Goal: Task Accomplishment & Management: Complete application form

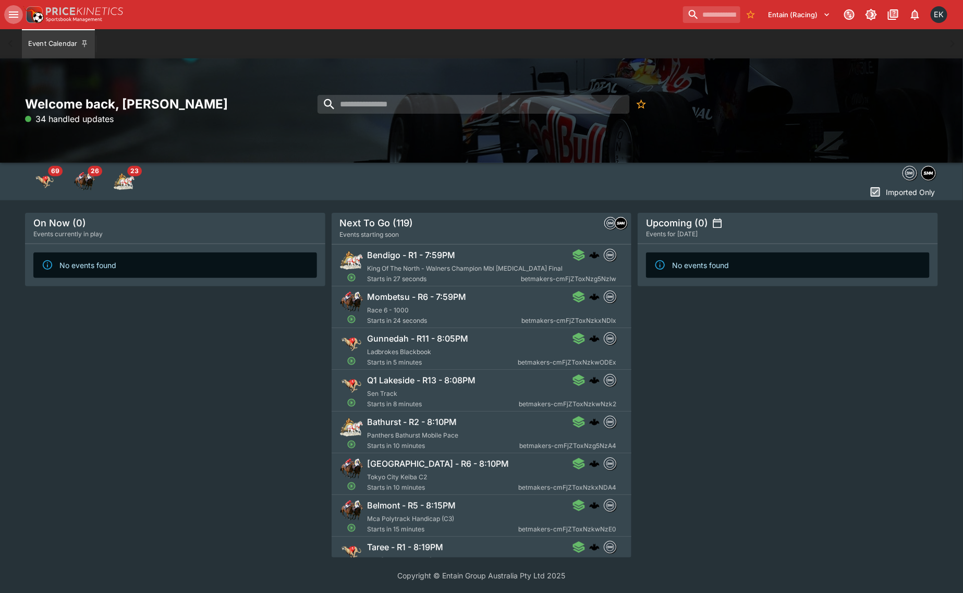
click at [13, 16] on icon "open drawer" at bounding box center [13, 14] width 13 height 13
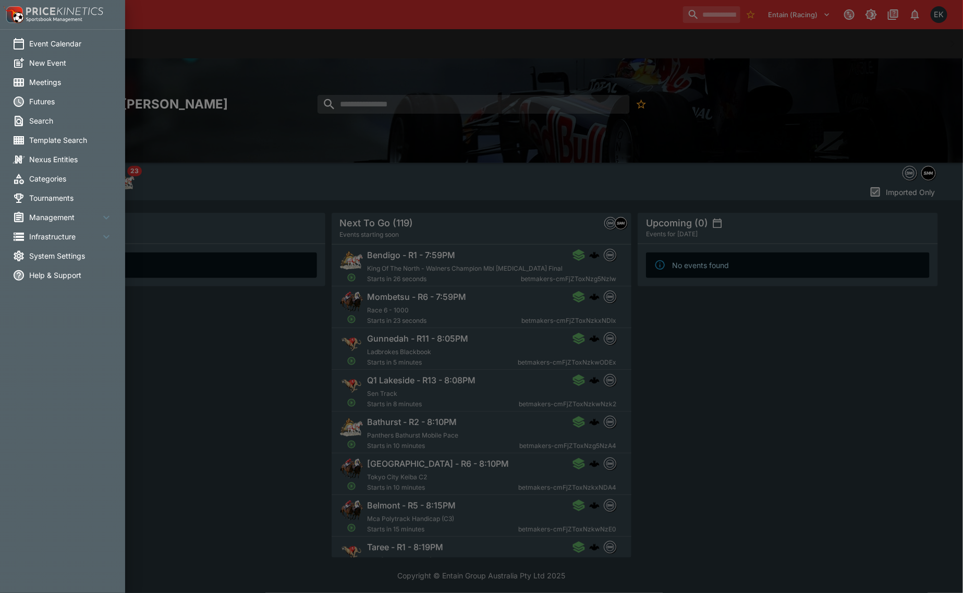
click at [57, 83] on span "Meetings" at bounding box center [70, 82] width 83 height 11
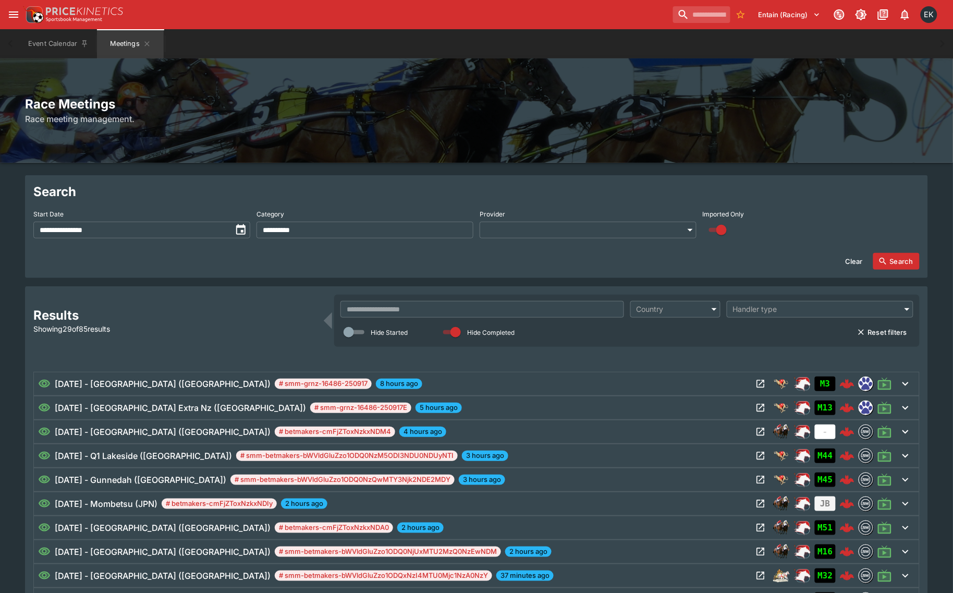
click at [376, 308] on input "text" at bounding box center [482, 309] width 283 height 17
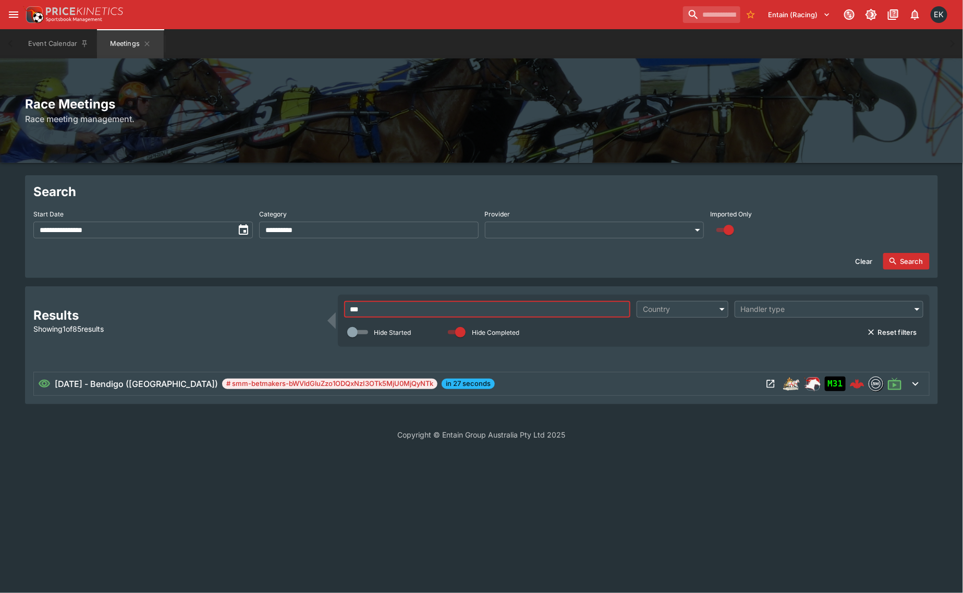
type input "***"
click at [478, 389] on div "[DATE] - Bendigo ([GEOGRAPHIC_DATA]) # smm-betmakers-bWVldGluZzo1ODQxNzI3OTk5Mj…" at bounding box center [400, 384] width 724 height 13
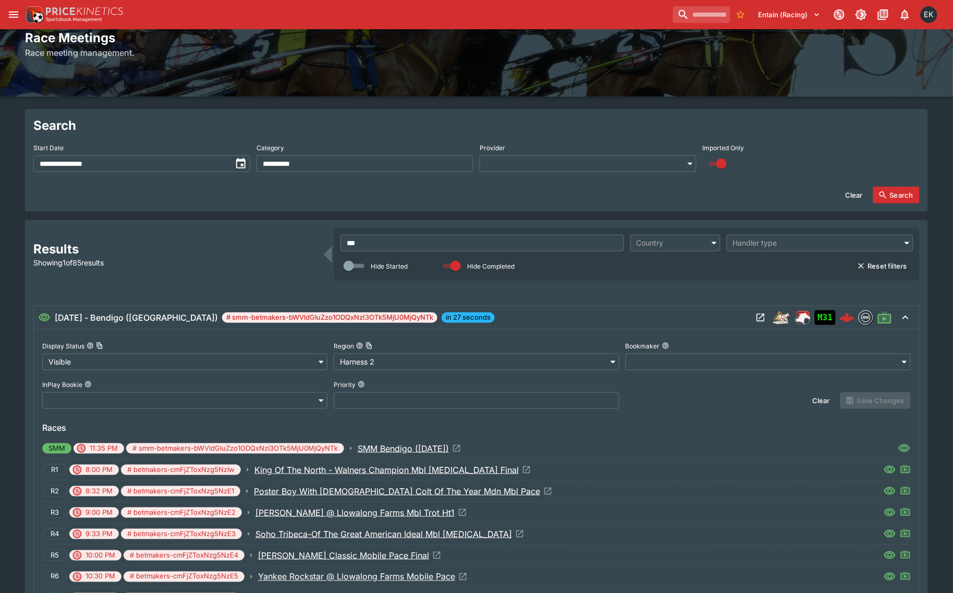
scroll to position [130, 0]
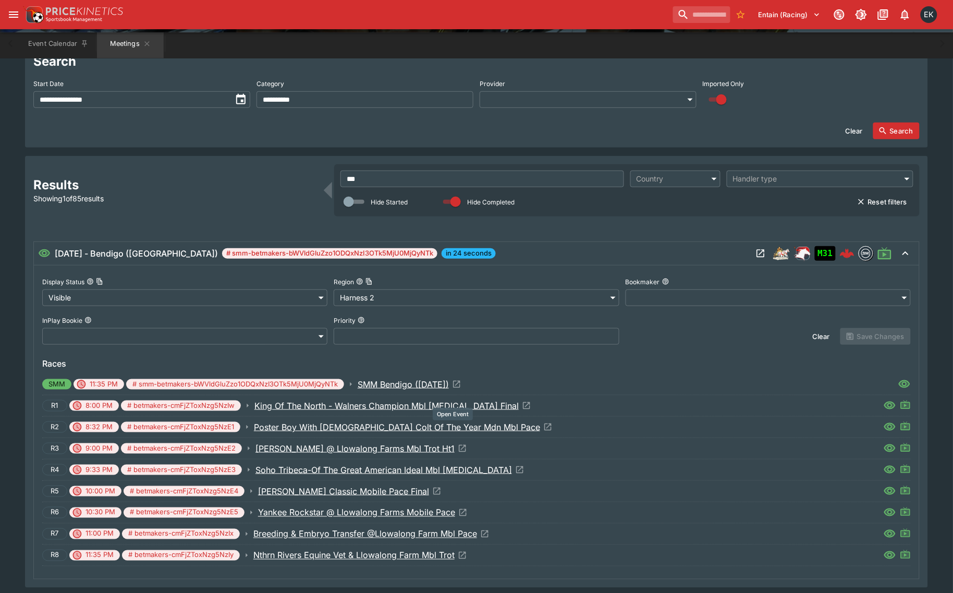
click at [543, 426] on icon "Open Event" at bounding box center [547, 426] width 9 height 9
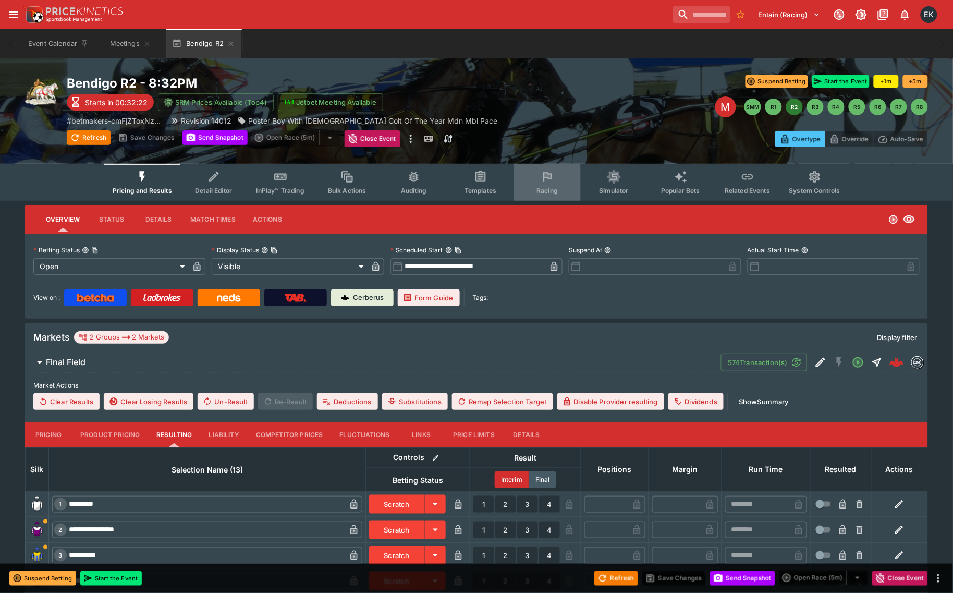
click at [551, 178] on icon "Event type filters" at bounding box center [547, 176] width 8 height 9
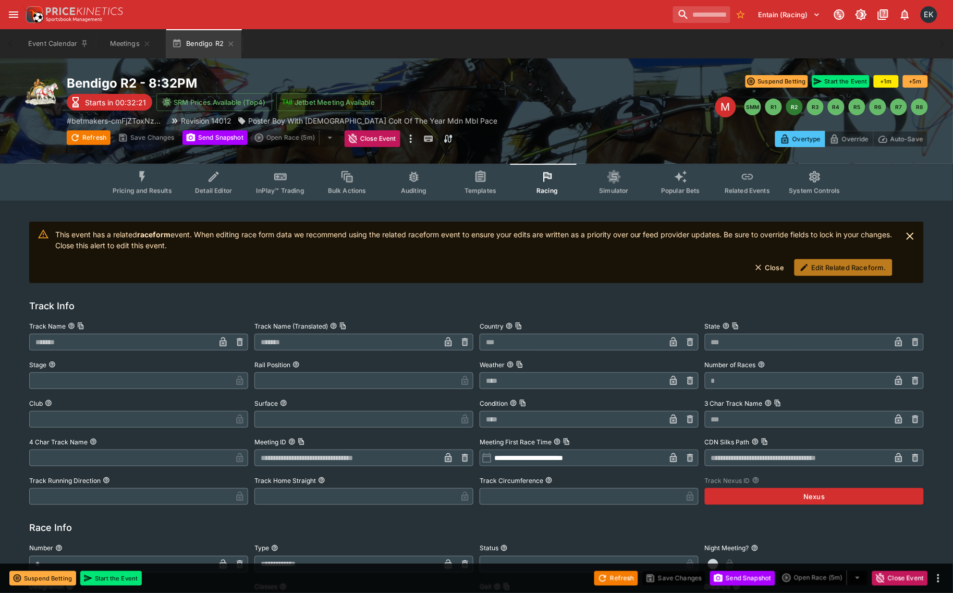
click at [804, 270] on icon "button" at bounding box center [804, 267] width 7 height 7
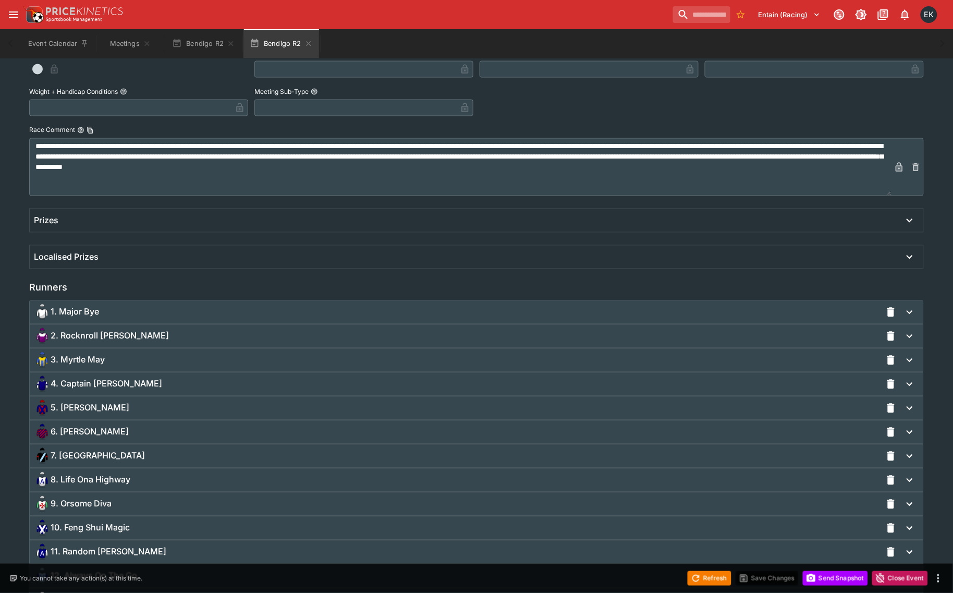
scroll to position [522, 0]
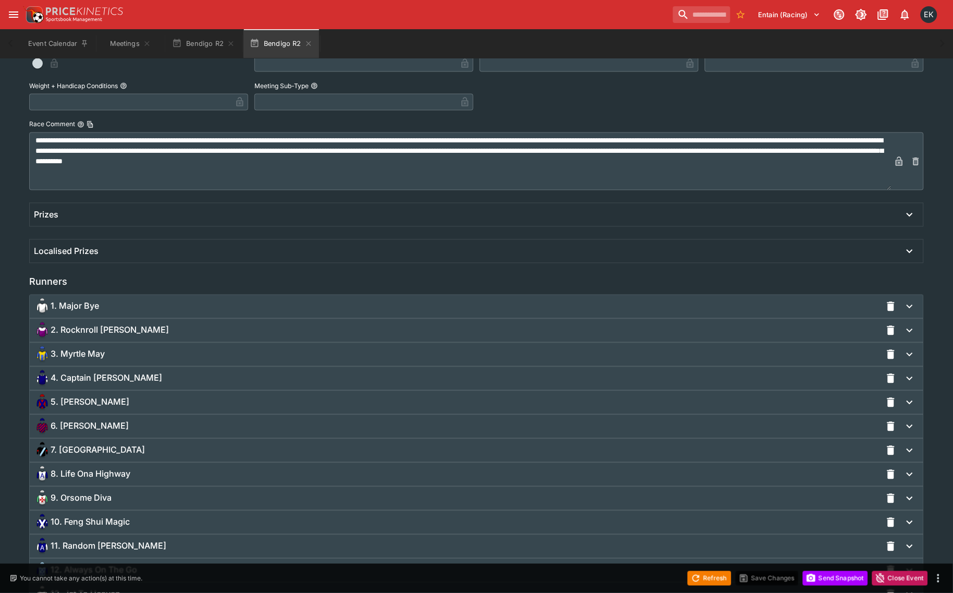
click at [87, 501] on span "9. Orsome Diva" at bounding box center [81, 498] width 61 height 11
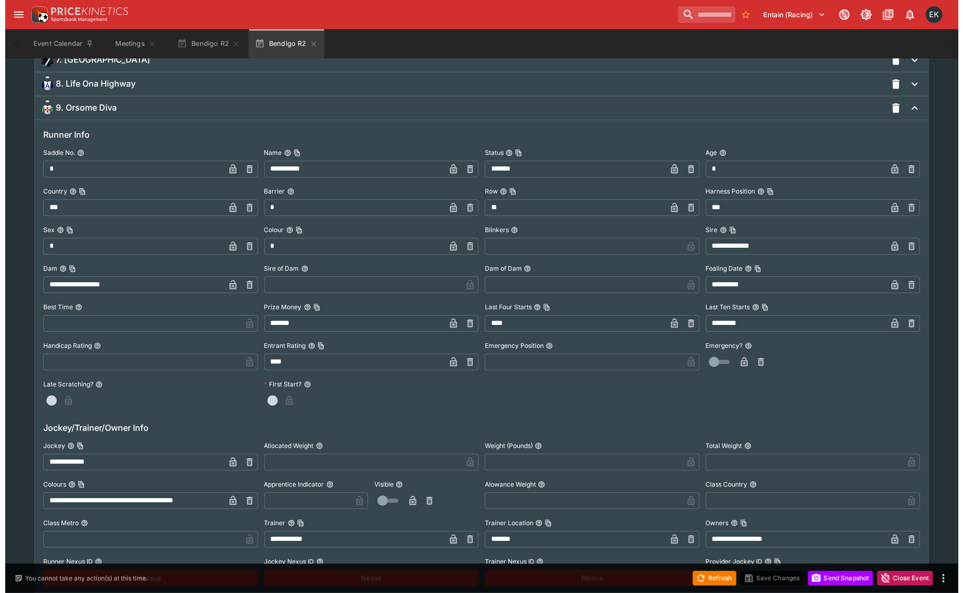
scroll to position [914, 0]
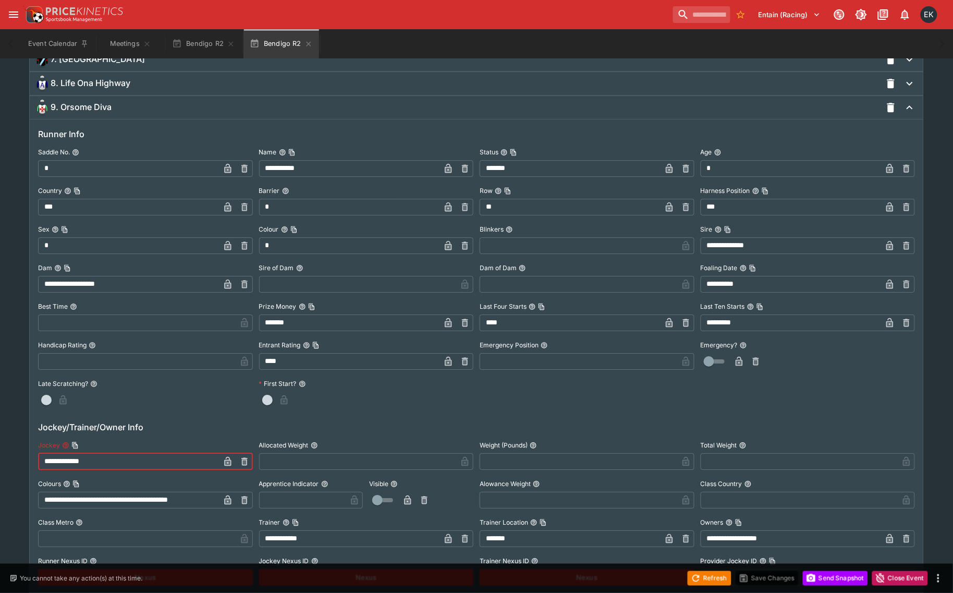
drag, startPoint x: 111, startPoint y: 458, endPoint x: 17, endPoint y: 457, distance: 93.9
click at [14, 458] on div "**********" at bounding box center [476, 245] width 953 height 1915
paste input "text"
type input "**********"
click at [226, 463] on icon "button" at bounding box center [227, 462] width 5 height 4
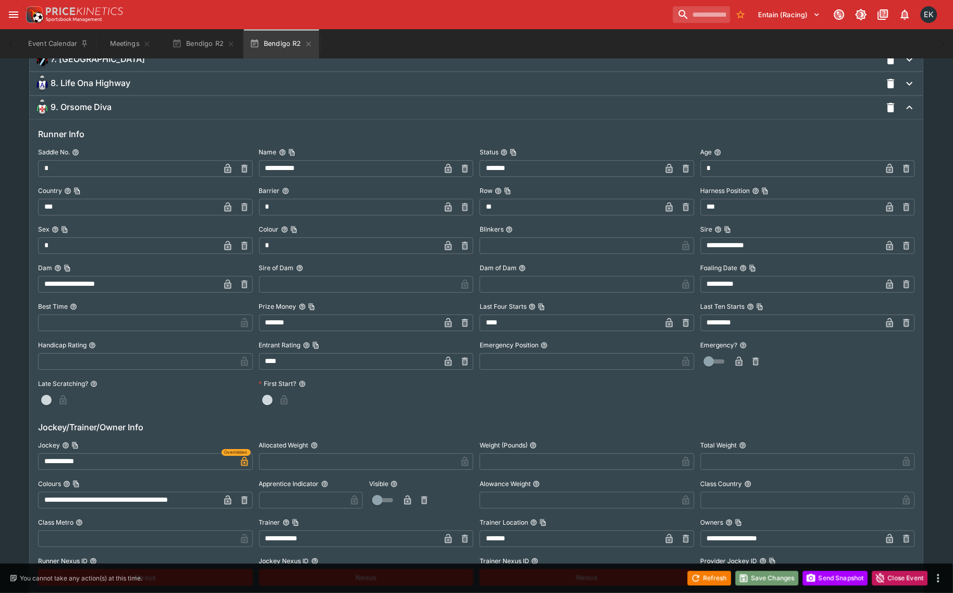
click at [767, 576] on button "Save Changes" at bounding box center [768, 578] width 64 height 15
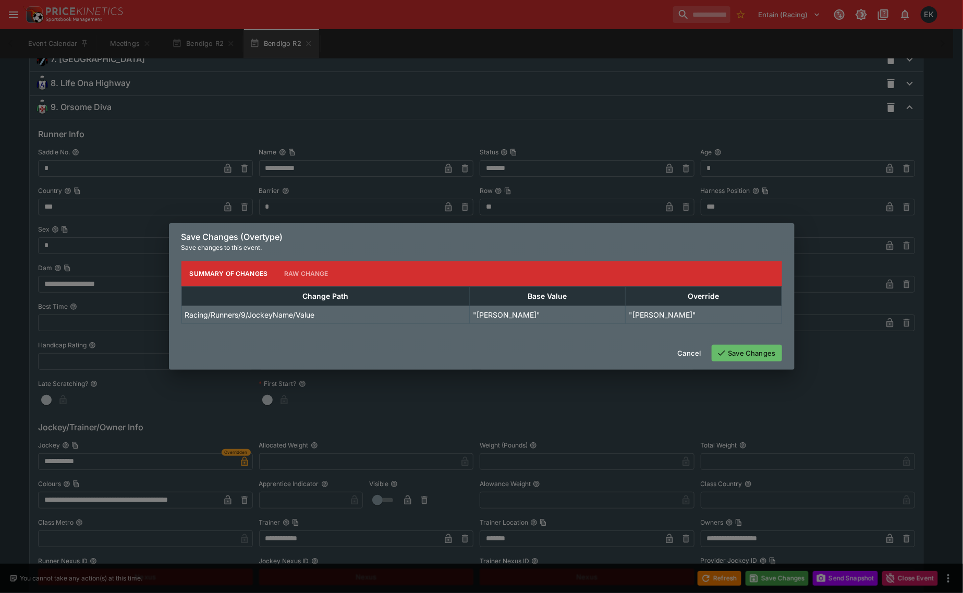
click at [738, 356] on button "Save Changes" at bounding box center [747, 353] width 70 height 17
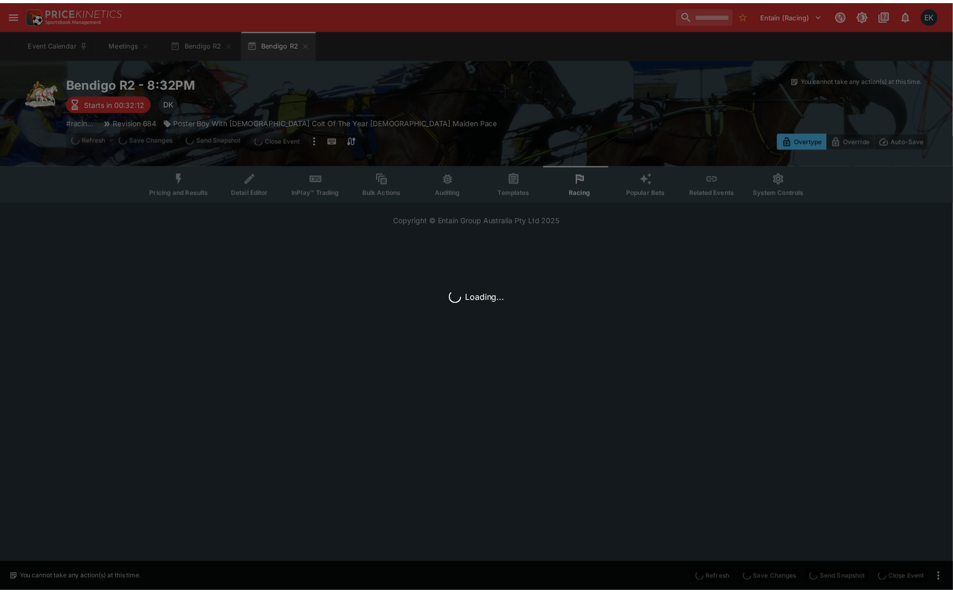
scroll to position [0, 0]
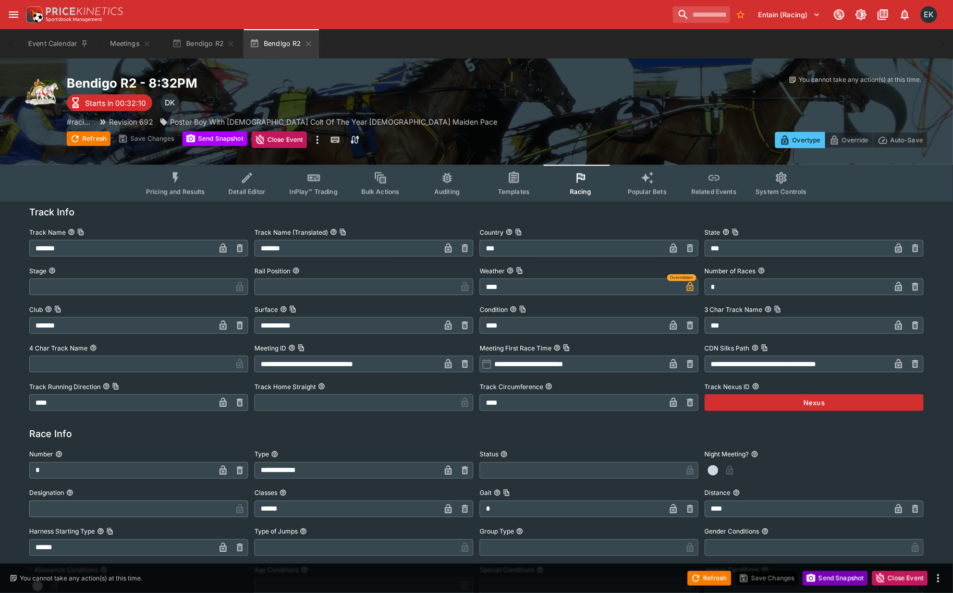
click at [837, 578] on button "Send Snapshot" at bounding box center [835, 578] width 65 height 15
click at [307, 42] on icon "button" at bounding box center [308, 43] width 5 height 5
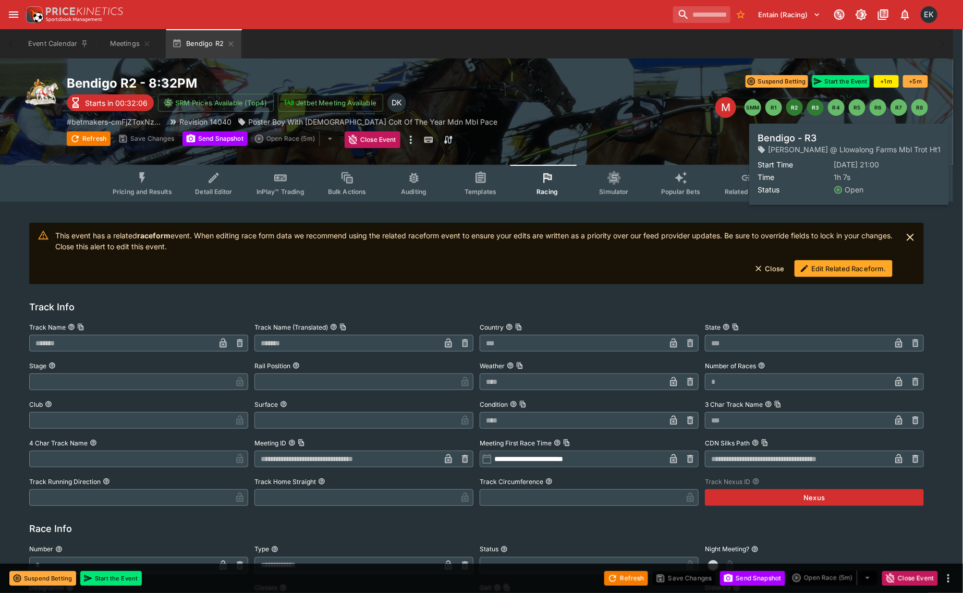
click at [812, 106] on button "R3" at bounding box center [815, 107] width 17 height 17
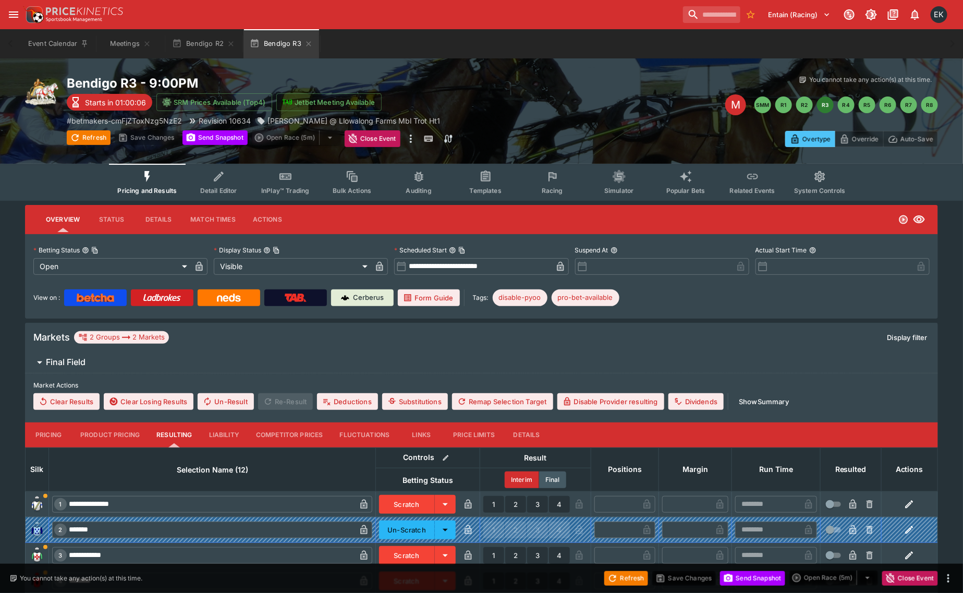
type input "**********"
type input "*******"
type input "**********"
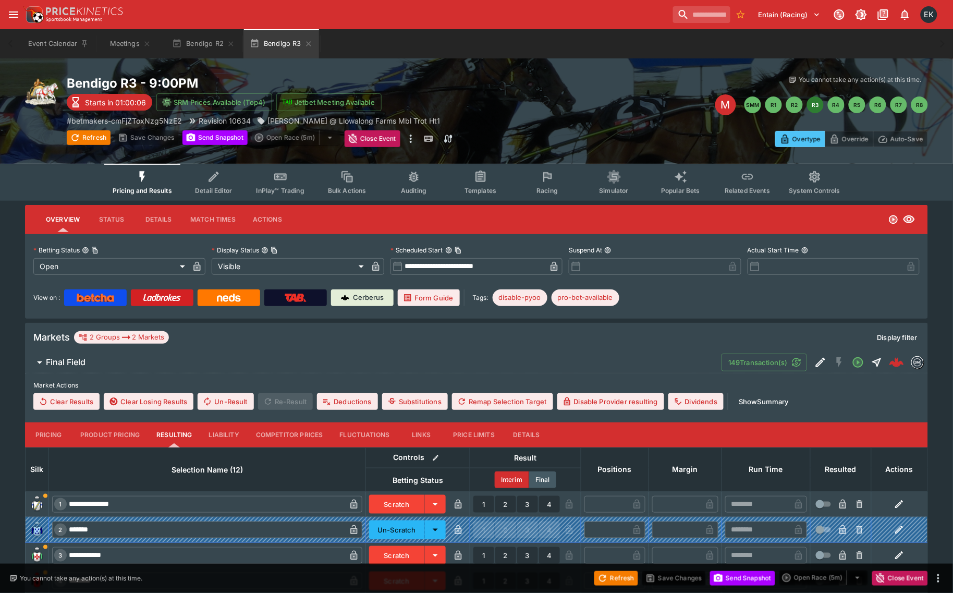
click at [548, 173] on icon "Event type filters" at bounding box center [547, 176] width 8 height 9
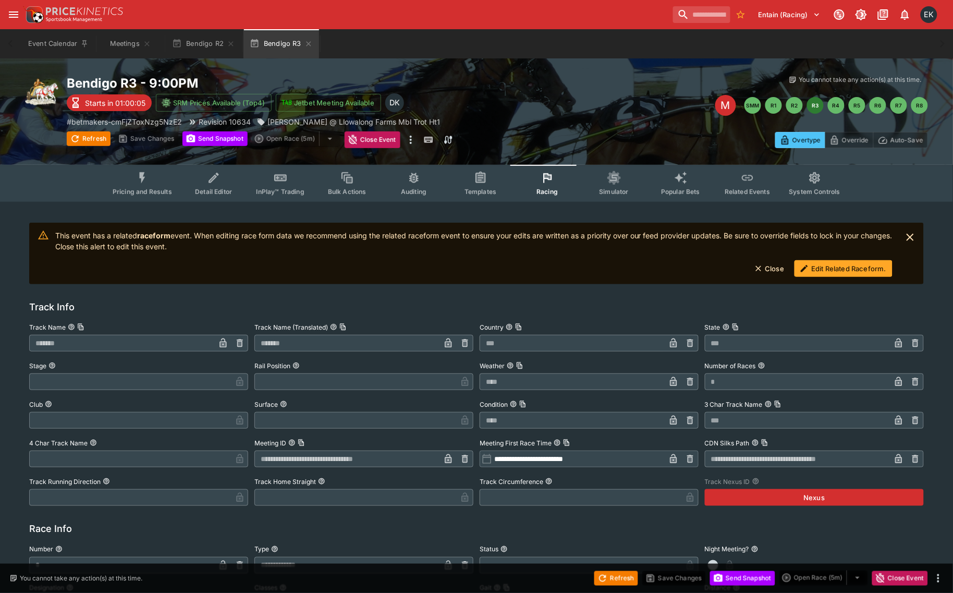
click at [844, 272] on button "Edit Related Raceform." at bounding box center [844, 268] width 98 height 17
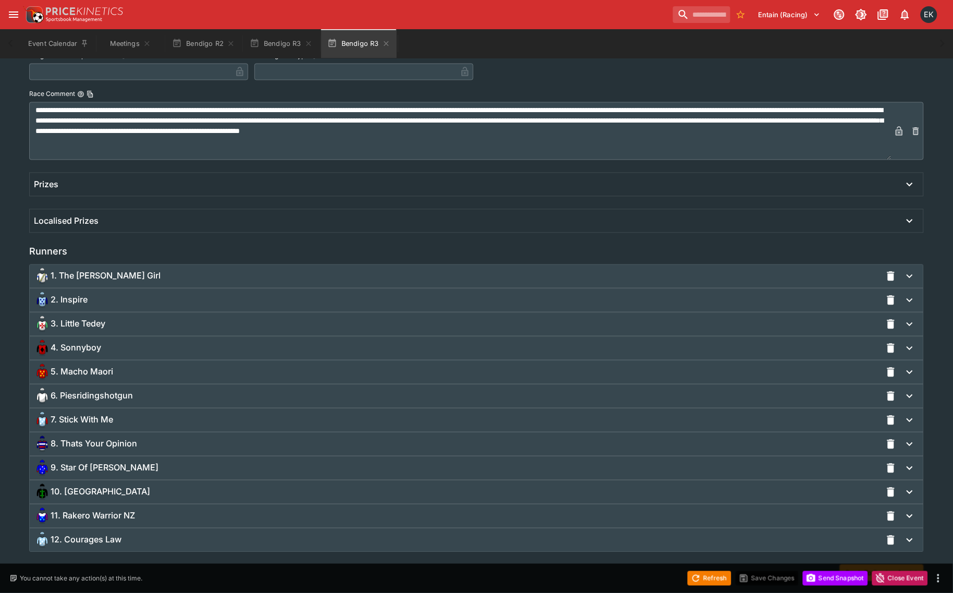
scroll to position [582, 0]
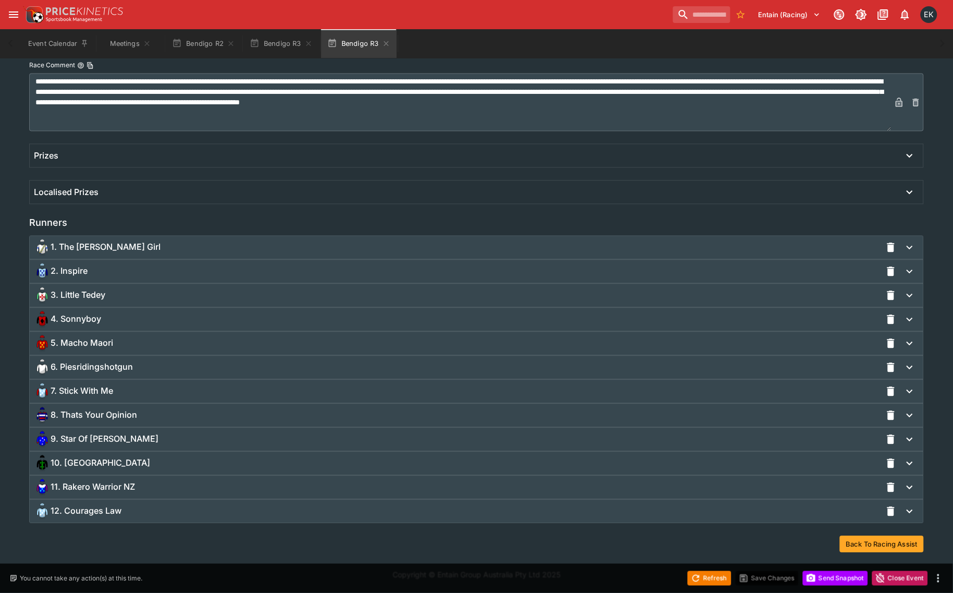
click at [101, 295] on span "3. Little Tedey" at bounding box center [78, 295] width 55 height 11
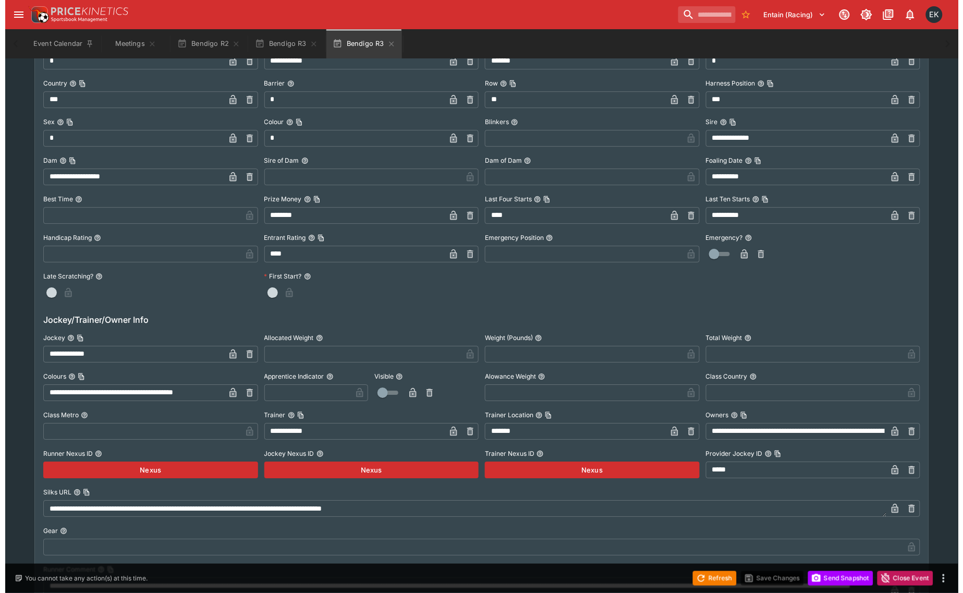
scroll to position [974, 0]
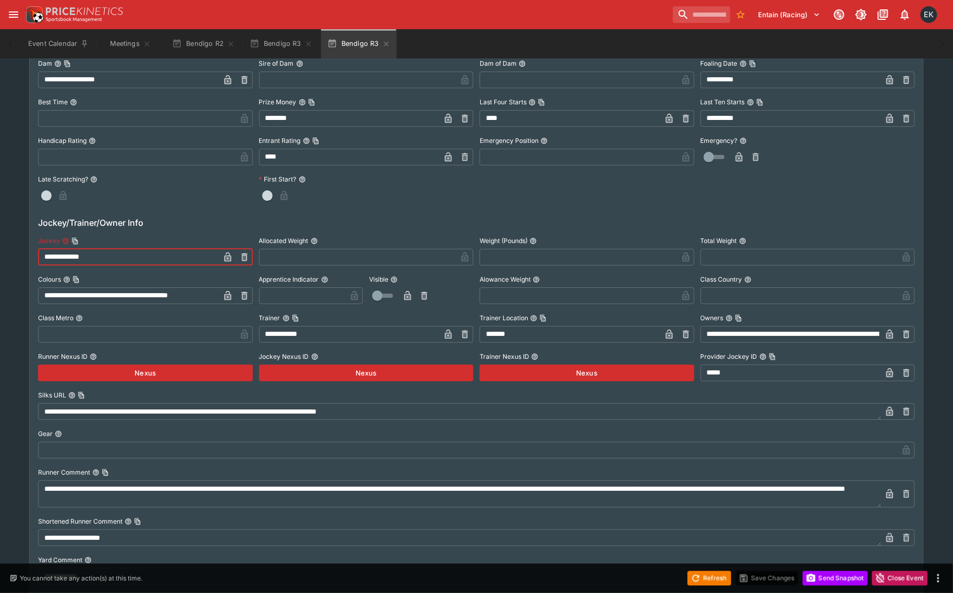
drag, startPoint x: 118, startPoint y: 253, endPoint x: -20, endPoint y: 248, distance: 138.3
click at [0, 248] on html "**********" at bounding box center [476, 96] width 953 height 2140
paste input "text"
type input "**********"
click at [230, 256] on icon "button" at bounding box center [227, 258] width 5 height 4
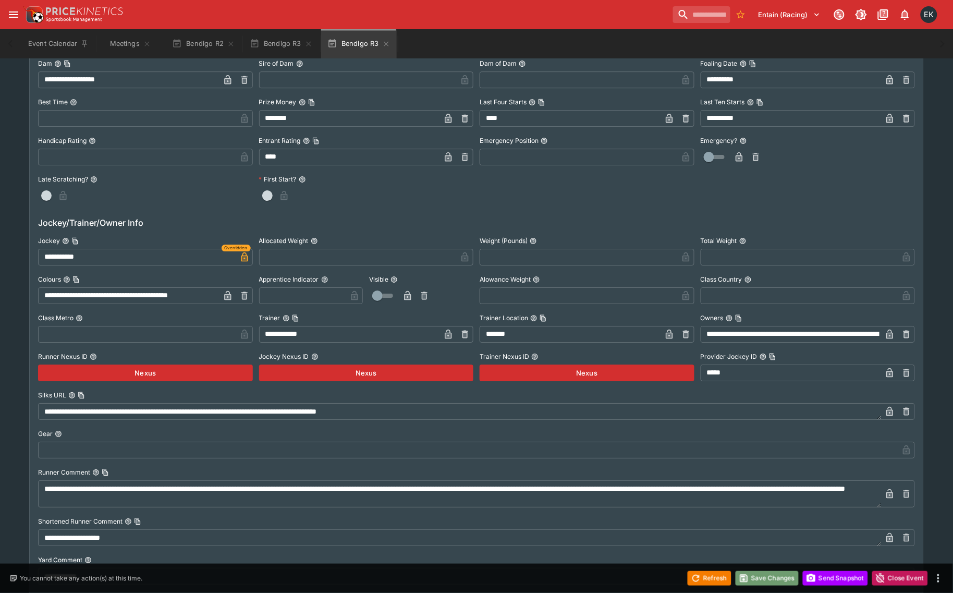
click at [765, 584] on button "Save Changes" at bounding box center [768, 578] width 64 height 15
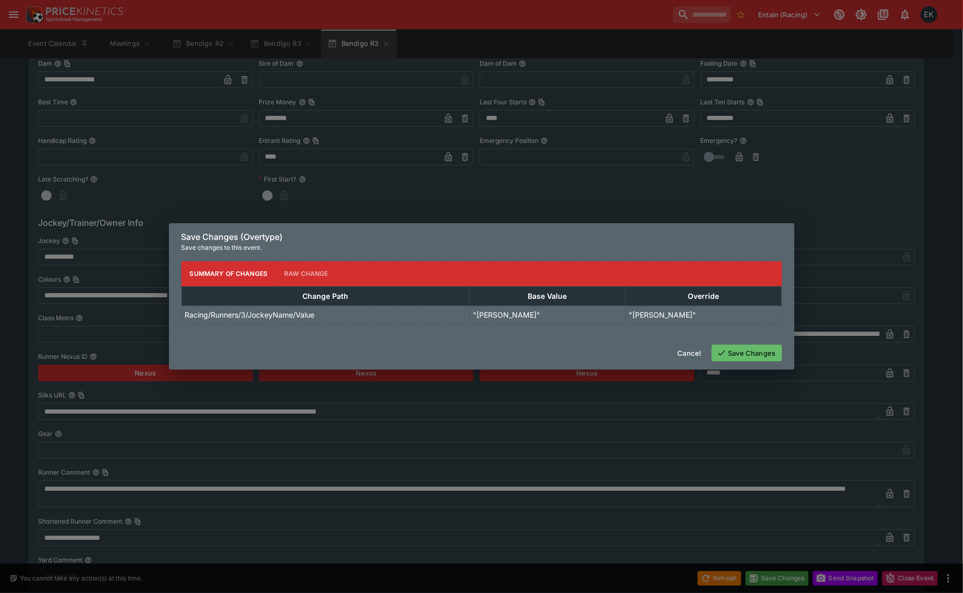
click at [764, 358] on button "Save Changes" at bounding box center [747, 353] width 70 height 17
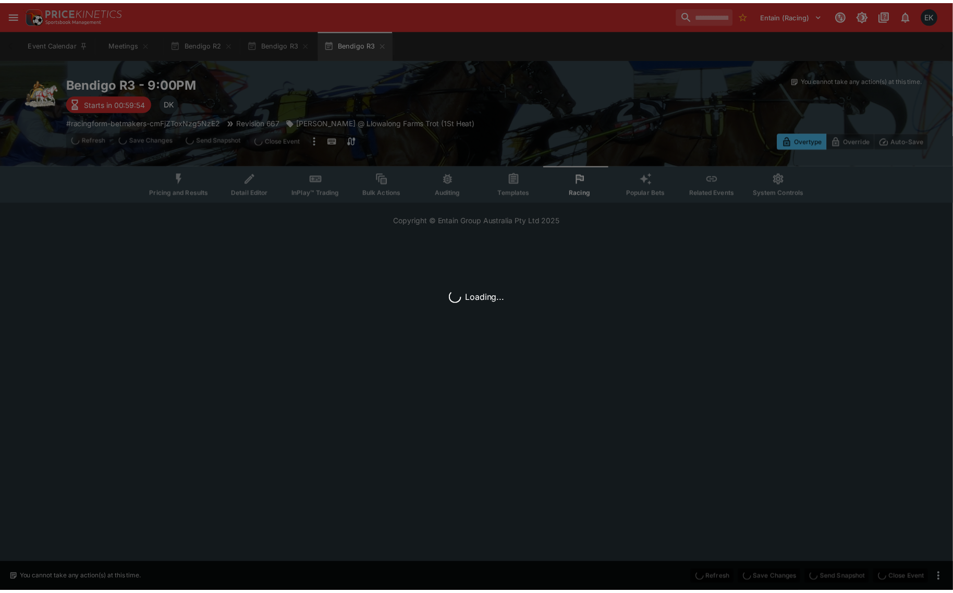
scroll to position [0, 0]
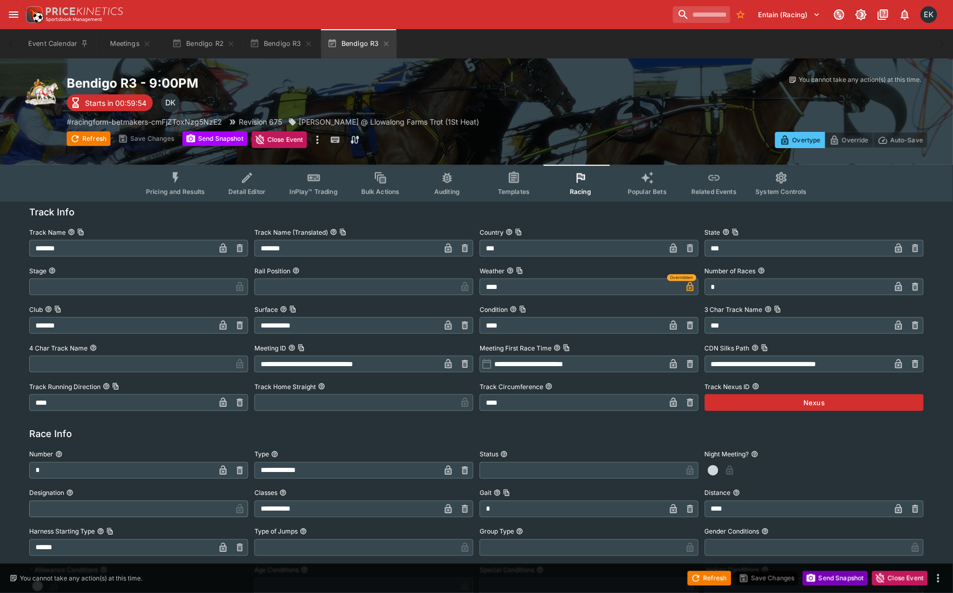
click at [844, 575] on button "Send Snapshot" at bounding box center [835, 578] width 65 height 15
click at [230, 43] on icon "button" at bounding box center [231, 44] width 8 height 8
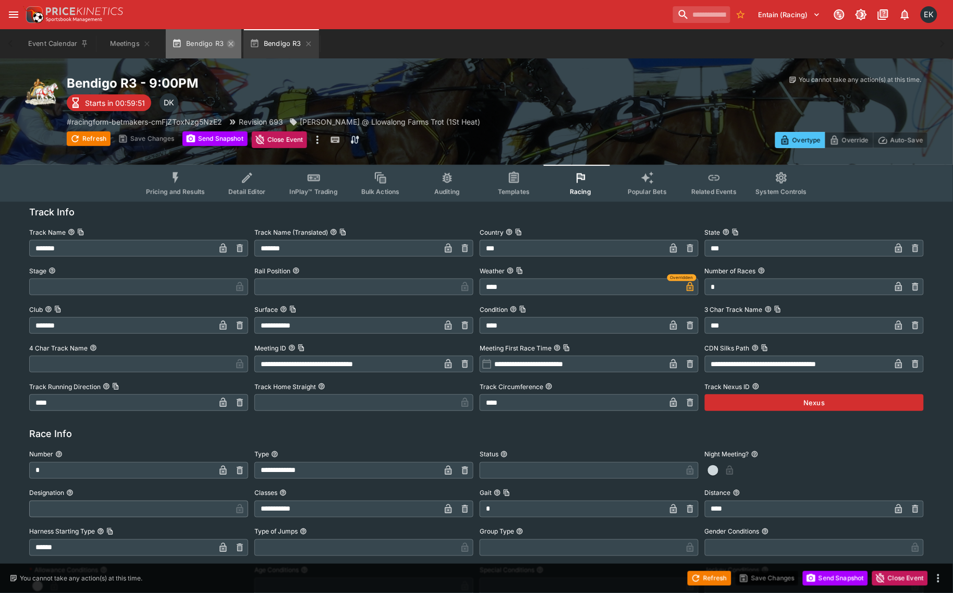
click at [231, 45] on icon "button" at bounding box center [231, 44] width 8 height 8
